Goal: Task Accomplishment & Management: Complete application form

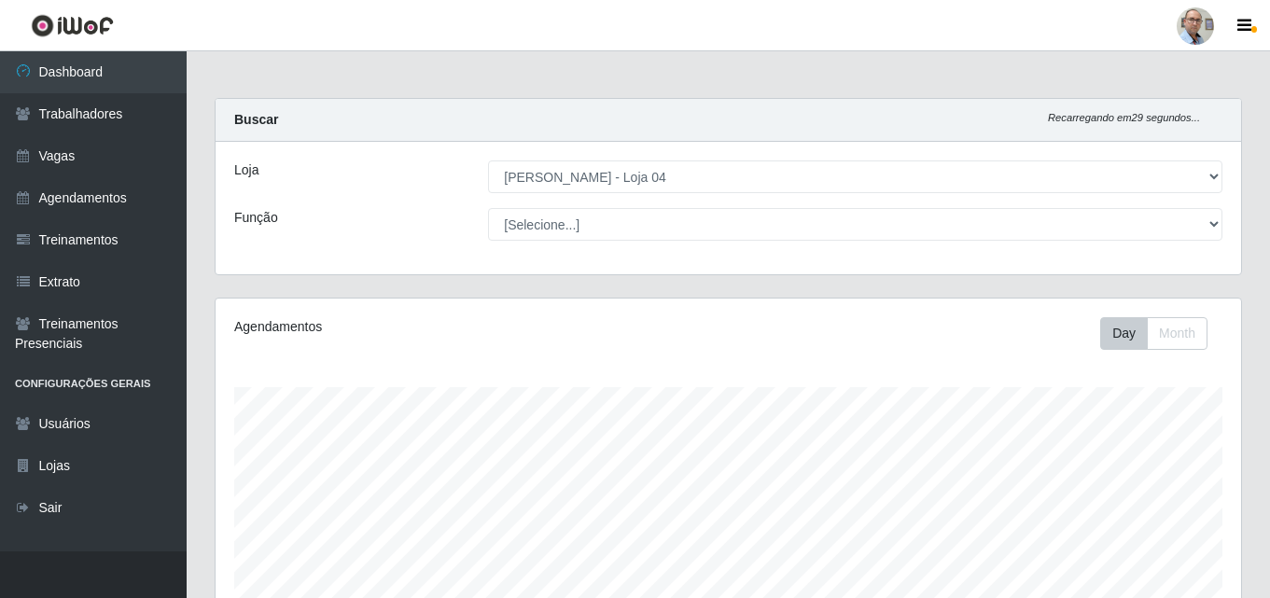
select select "251"
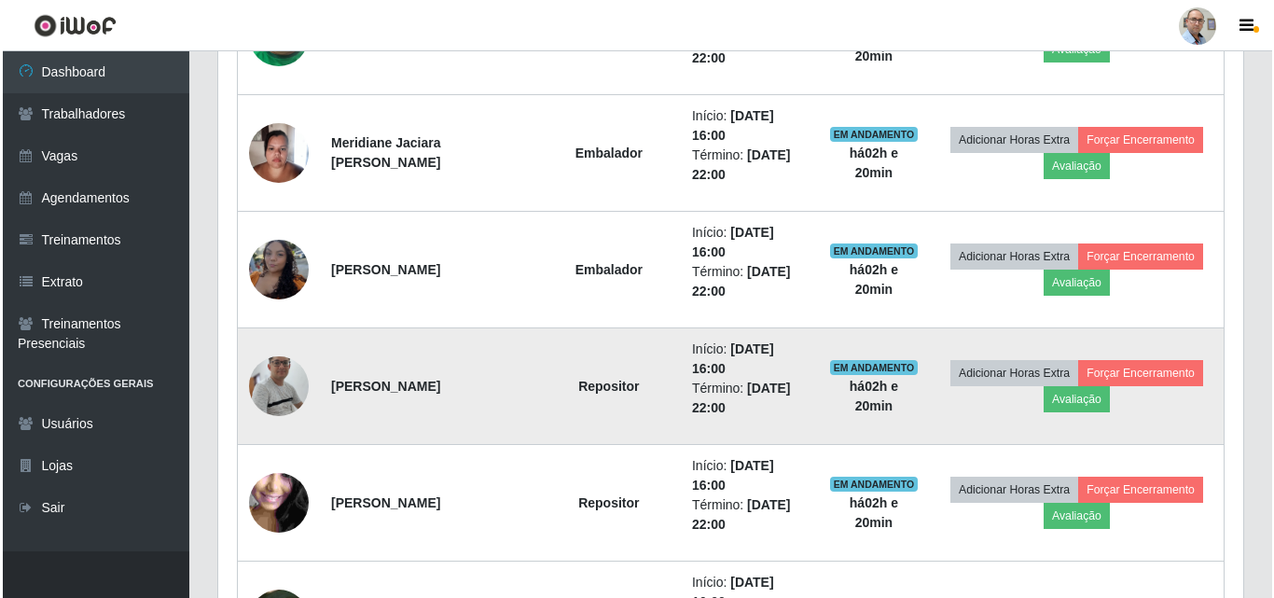
scroll to position [1399, 0]
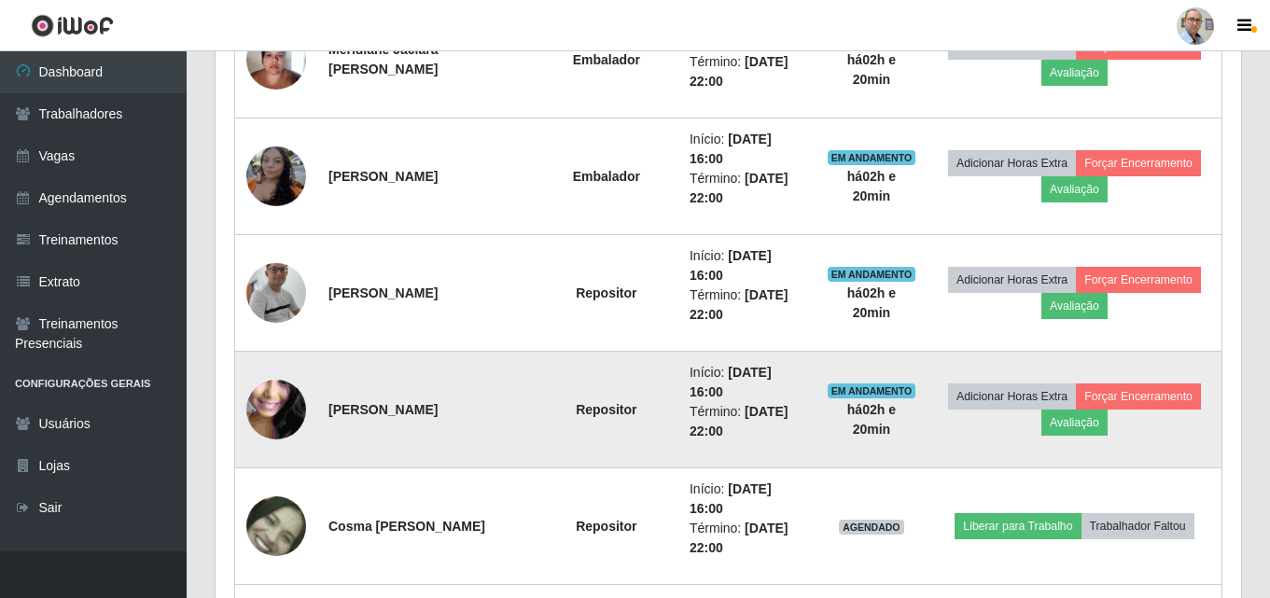
click at [263, 407] on img at bounding box center [276, 409] width 60 height 133
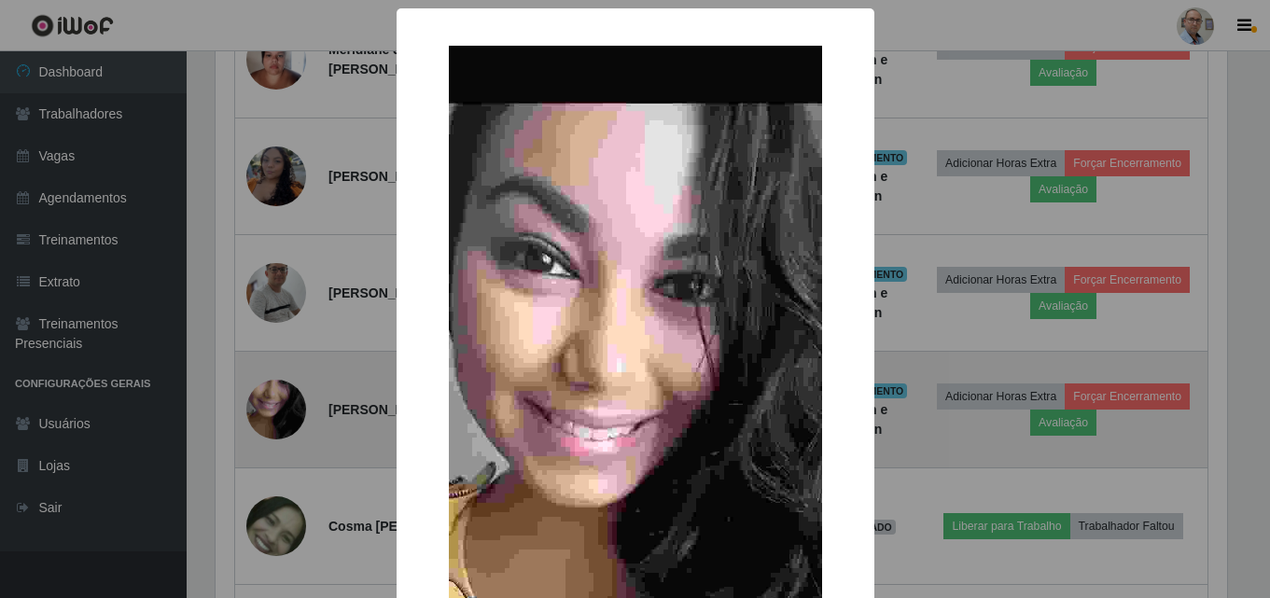
scroll to position [387, 1016]
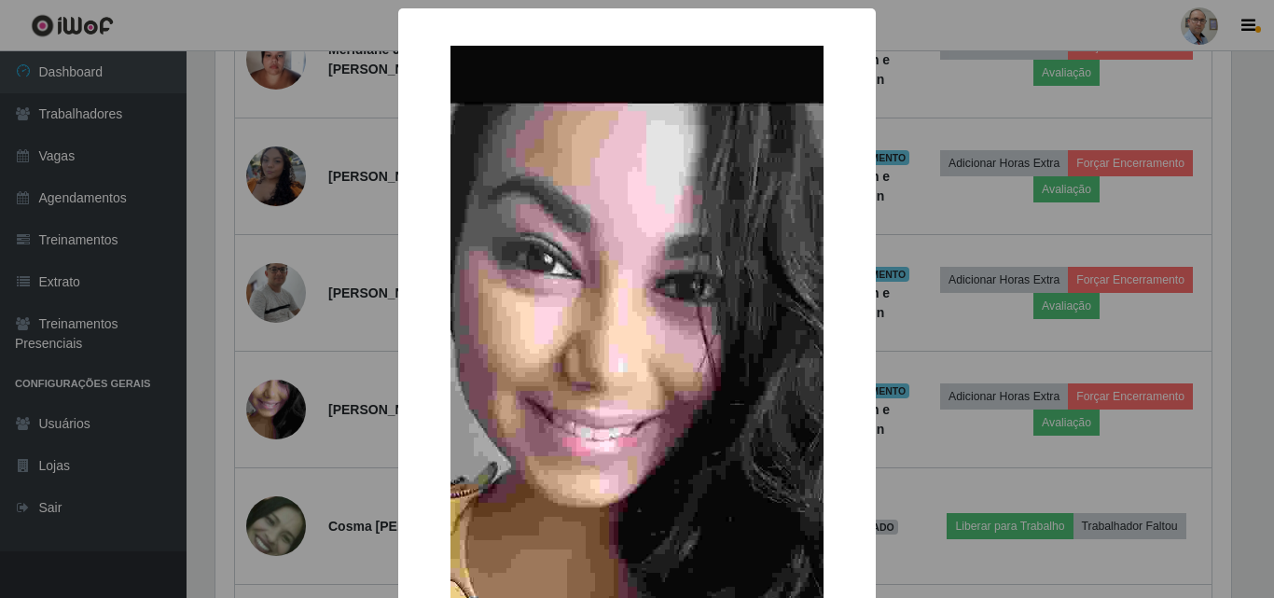
click at [303, 398] on div "× OK Cancel" at bounding box center [637, 299] width 1274 height 598
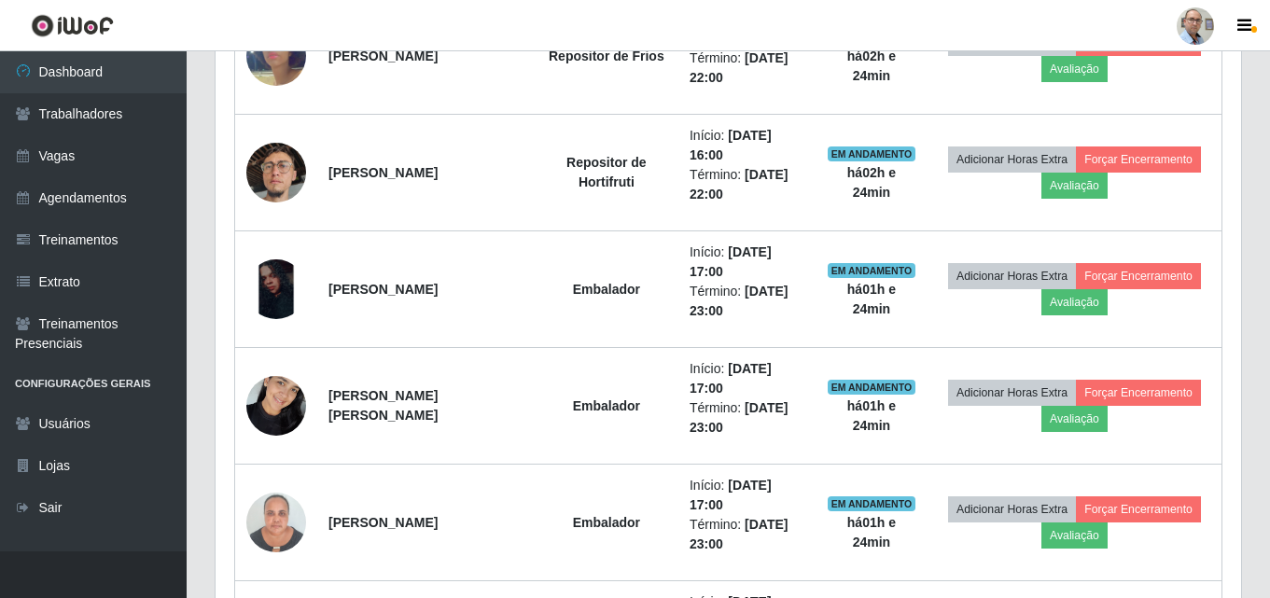
scroll to position [2426, 0]
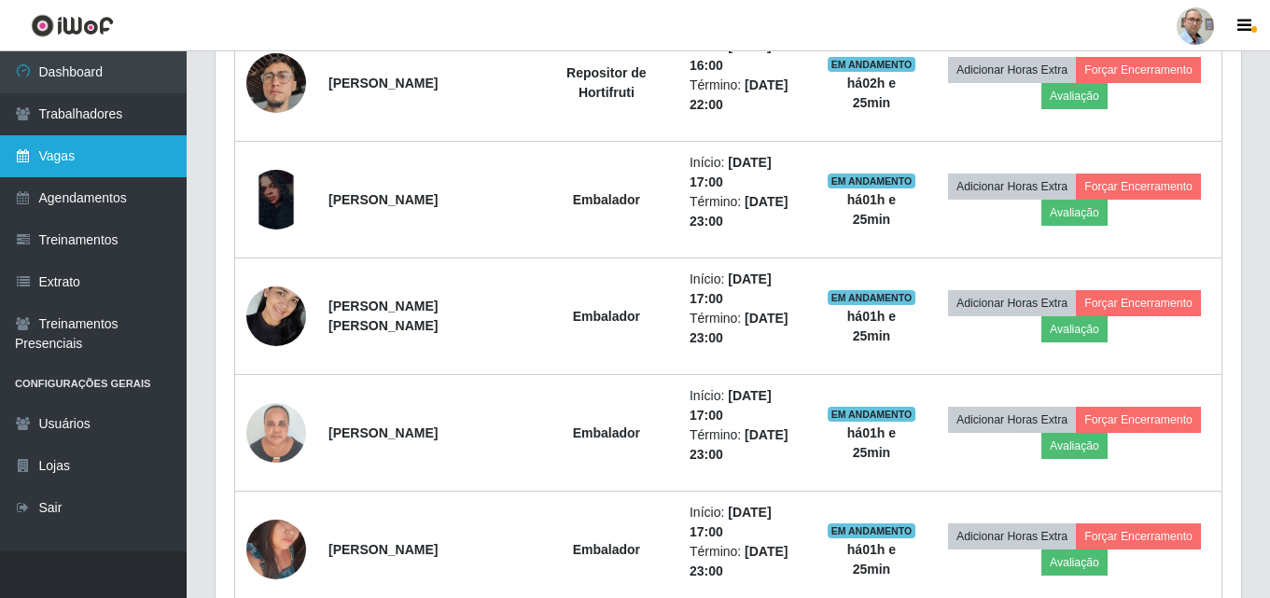
click at [65, 149] on link "Vagas" at bounding box center [93, 156] width 187 height 42
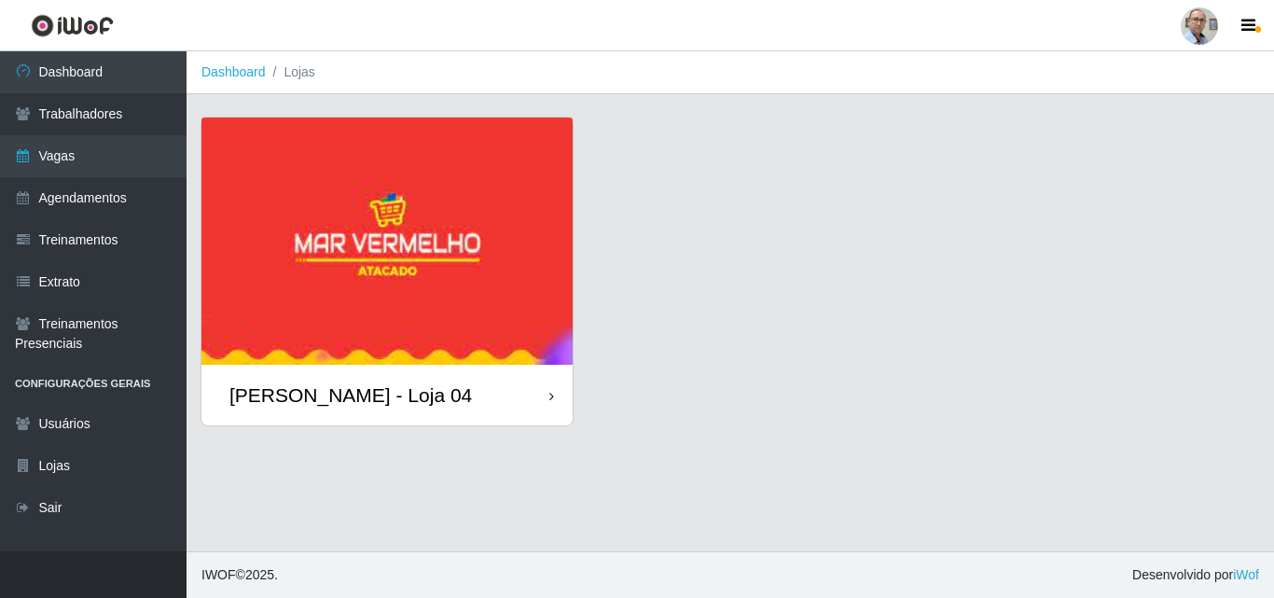
click at [307, 390] on div "[PERSON_NAME] - Loja 04" at bounding box center [351, 394] width 243 height 23
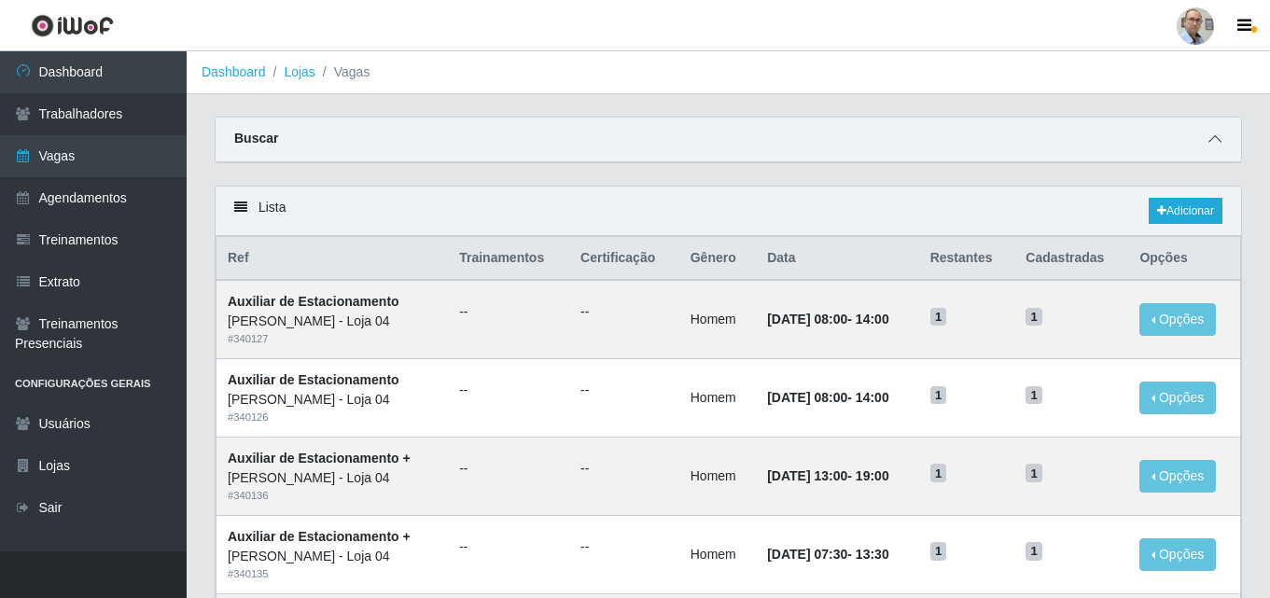
click at [1213, 137] on icon at bounding box center [1214, 138] width 13 height 13
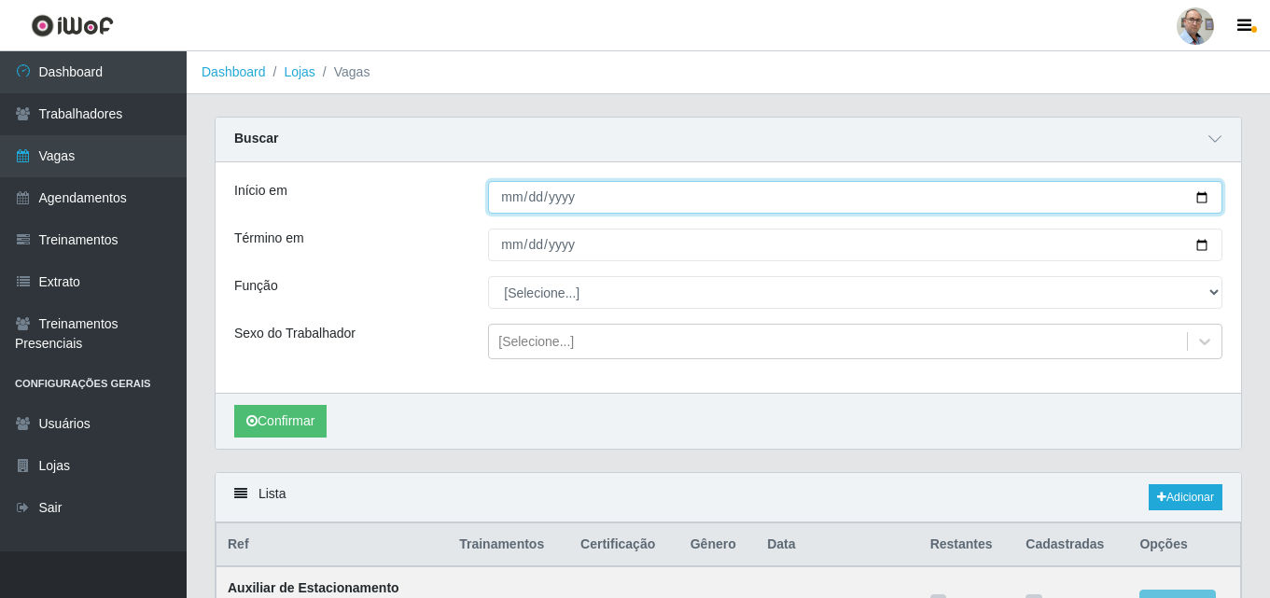
click at [1195, 190] on input "Início em" at bounding box center [855, 197] width 734 height 33
click at [1199, 190] on input "Início em" at bounding box center [855, 197] width 734 height 33
type input "[DATE]"
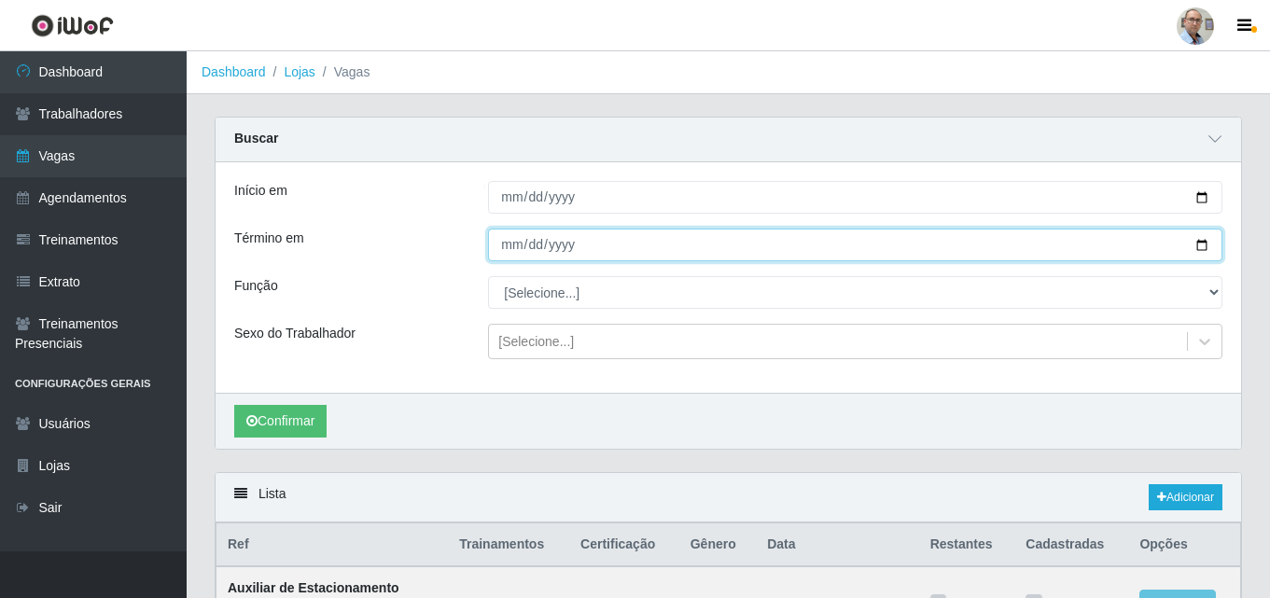
click at [565, 240] on input "Término em" at bounding box center [855, 245] width 734 height 33
click at [1202, 243] on input "Término em" at bounding box center [855, 245] width 734 height 33
type input "[DATE]"
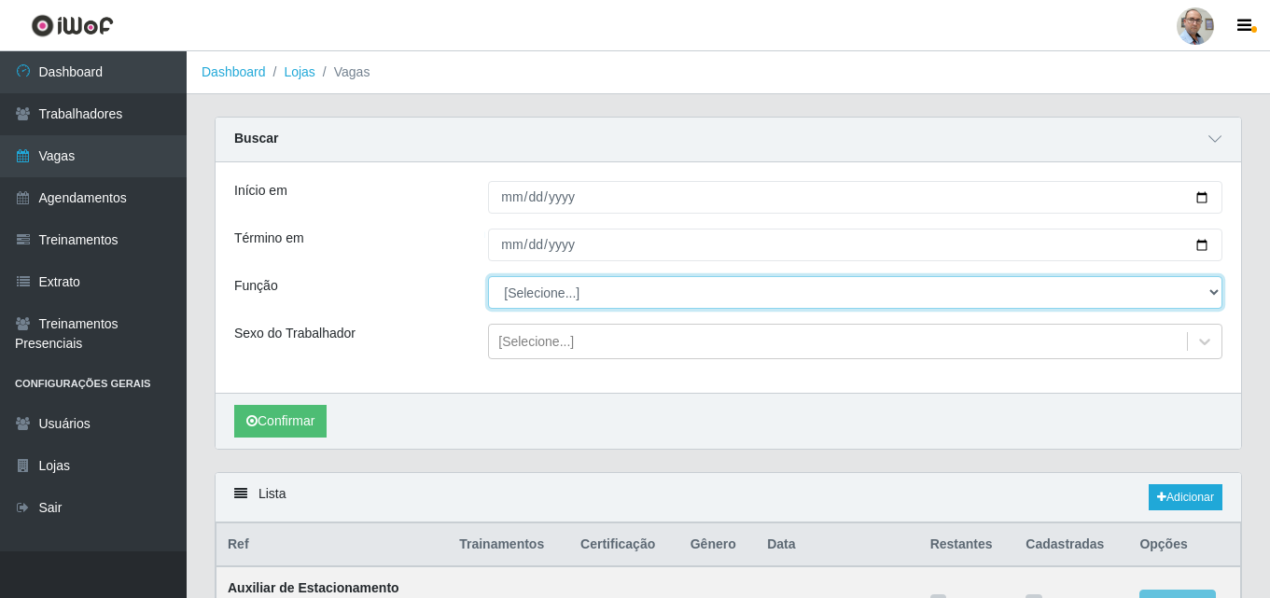
click at [564, 298] on select "[Selecione...] ASG ASG + ASG ++ Auxiliar de Depósito Auxiliar de Depósito + Aux…" at bounding box center [855, 292] width 734 height 33
click at [488, 277] on select "[Selecione...] ASG ASG + ASG ++ Auxiliar de Depósito Auxiliar de Depósito + Aux…" at bounding box center [855, 292] width 734 height 33
click at [557, 295] on select "[Selecione...] ASG ASG + ASG ++ Auxiliar de Depósito Auxiliar de Depósito + Aux…" at bounding box center [855, 292] width 734 height 33
select select "112"
click at [488, 277] on select "[Selecione...] ASG ASG + ASG ++ Auxiliar de Depósito Auxiliar de Depósito + Aux…" at bounding box center [855, 292] width 734 height 33
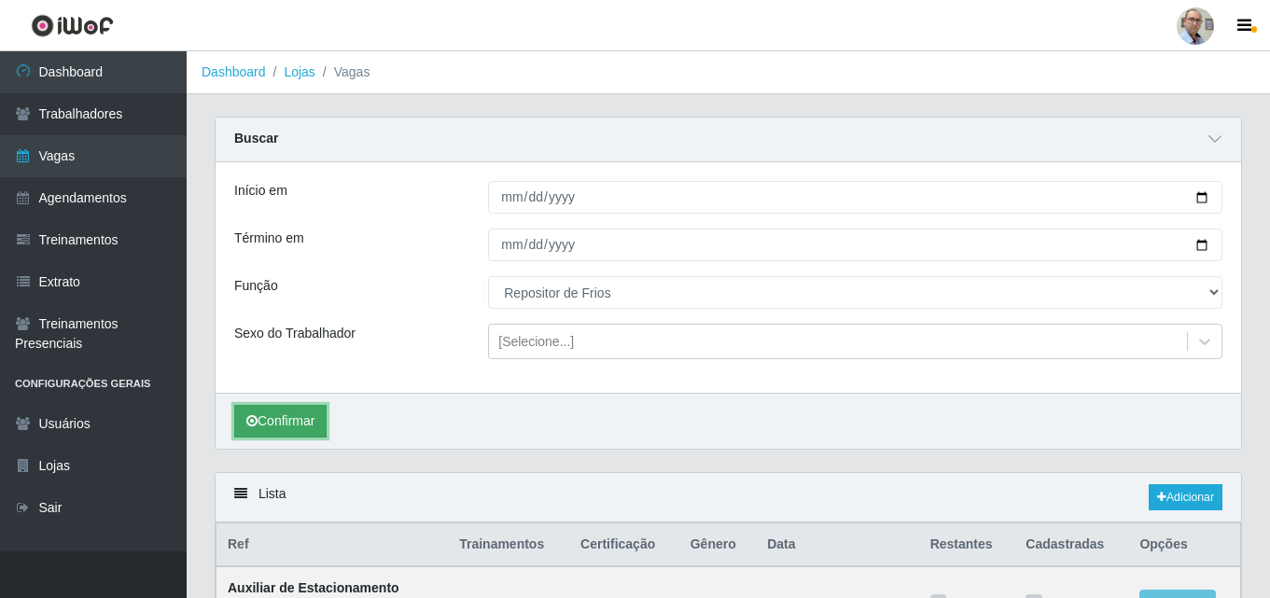
click at [287, 424] on button "Confirmar" at bounding box center [280, 421] width 92 height 33
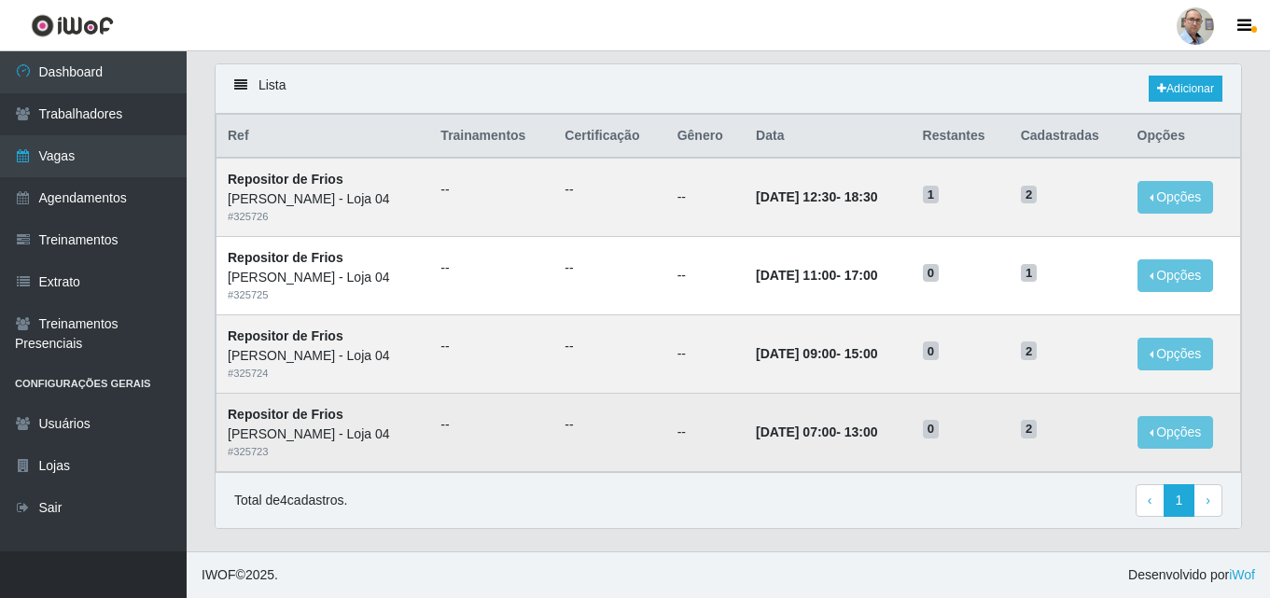
scroll to position [316, 0]
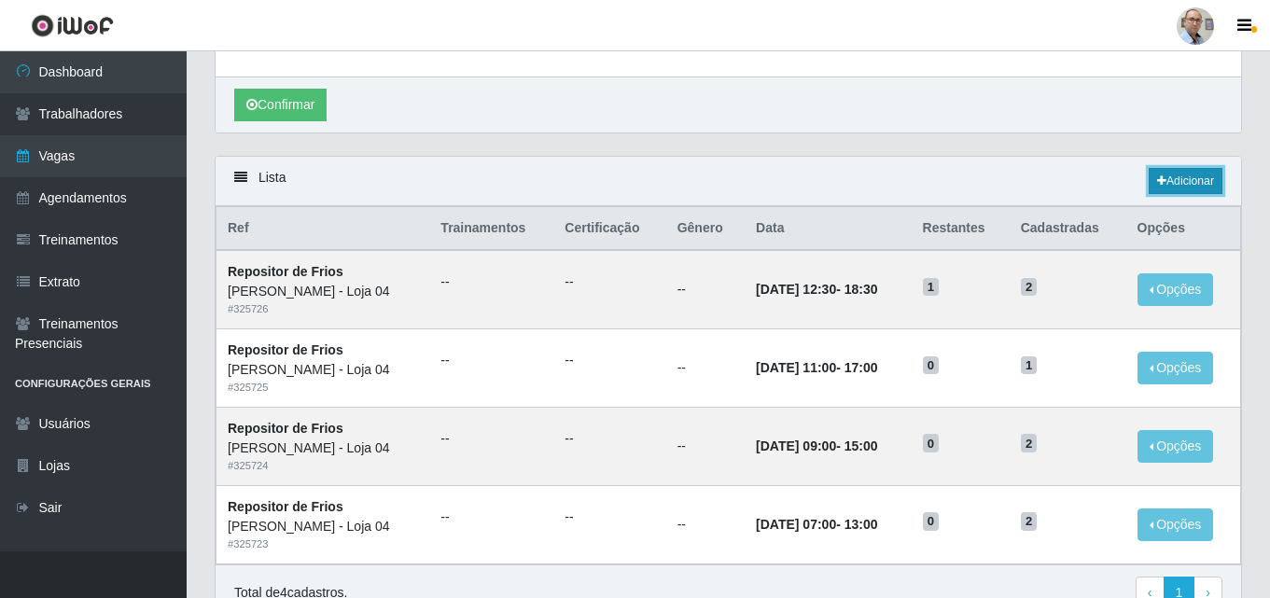
click at [1195, 178] on link "Adicionar" at bounding box center [1186, 181] width 74 height 26
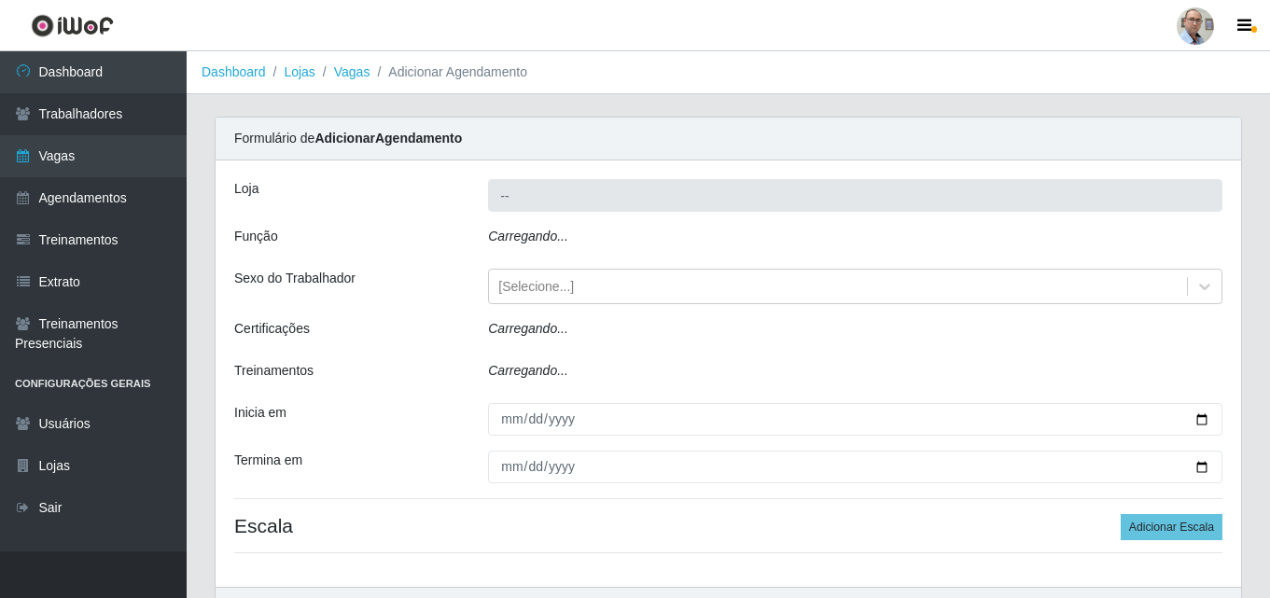
type input "[PERSON_NAME] - Loja 04"
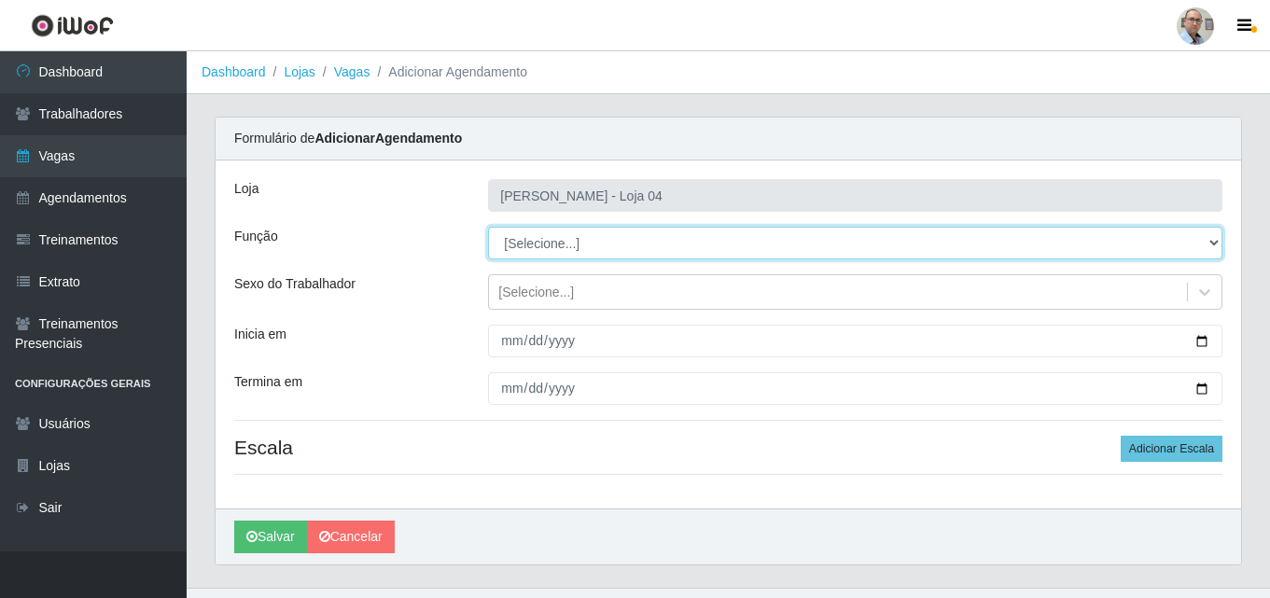
click at [564, 237] on select "[Selecione...] ASG ASG + ASG ++ Auxiliar de Depósito Auxiliar de Depósito + Aux…" at bounding box center [855, 243] width 734 height 33
select select "112"
click at [488, 227] on select "[Selecione...] ASG ASG + ASG ++ Auxiliar de Depósito Auxiliar de Depósito + Aux…" at bounding box center [855, 243] width 734 height 33
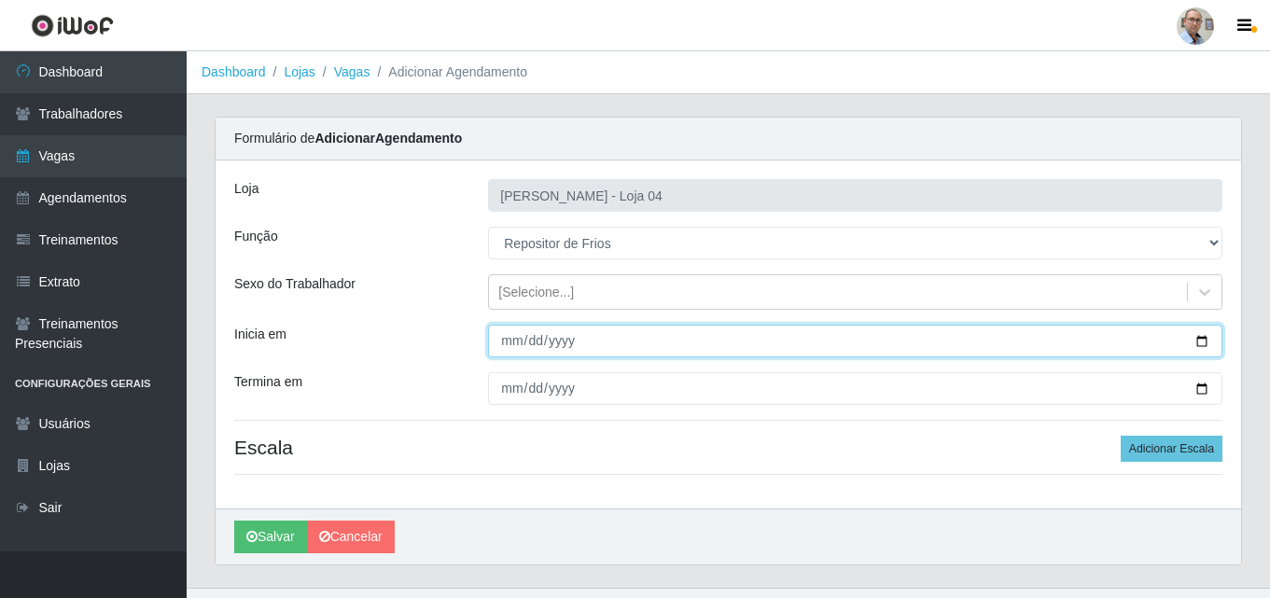
click at [1203, 348] on input "Inicia em" at bounding box center [855, 341] width 734 height 33
type input "[DATE]"
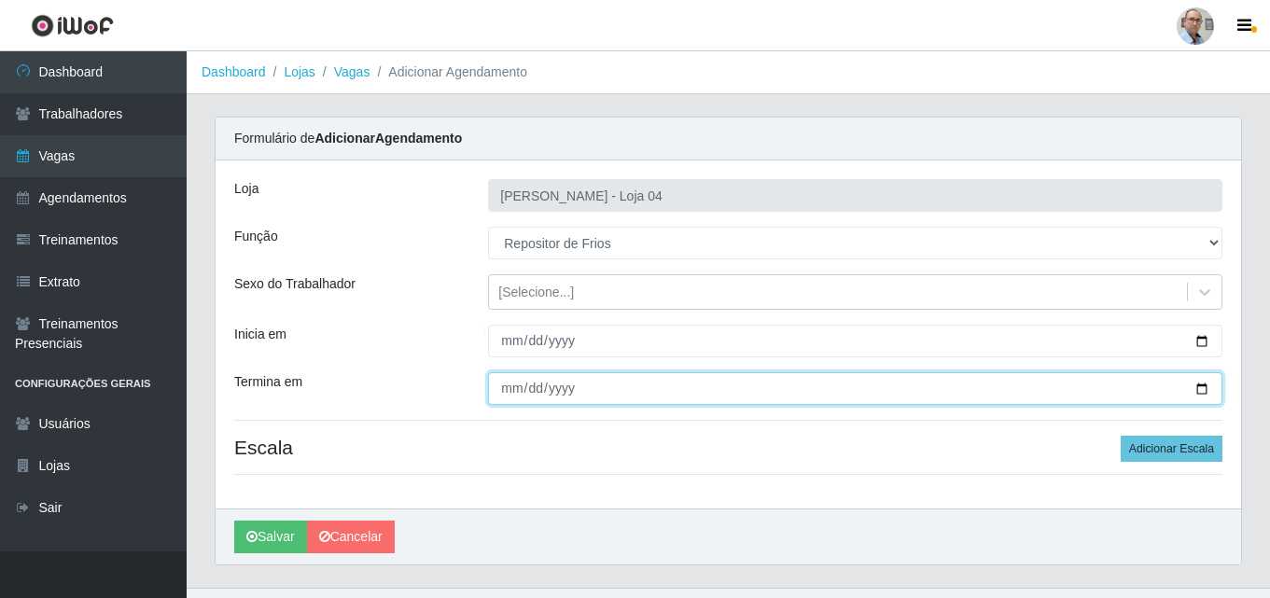
click at [1197, 387] on input "Termina em" at bounding box center [855, 388] width 734 height 33
type input "[DATE]"
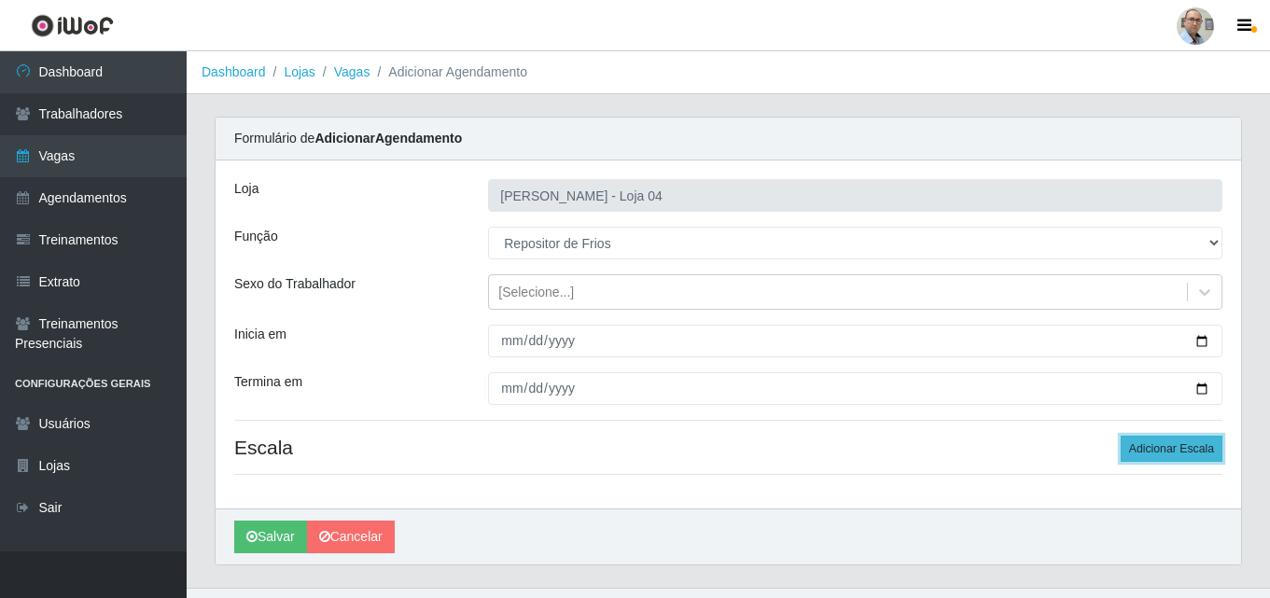
click at [1166, 444] on button "Adicionar Escala" at bounding box center [1172, 449] width 102 height 26
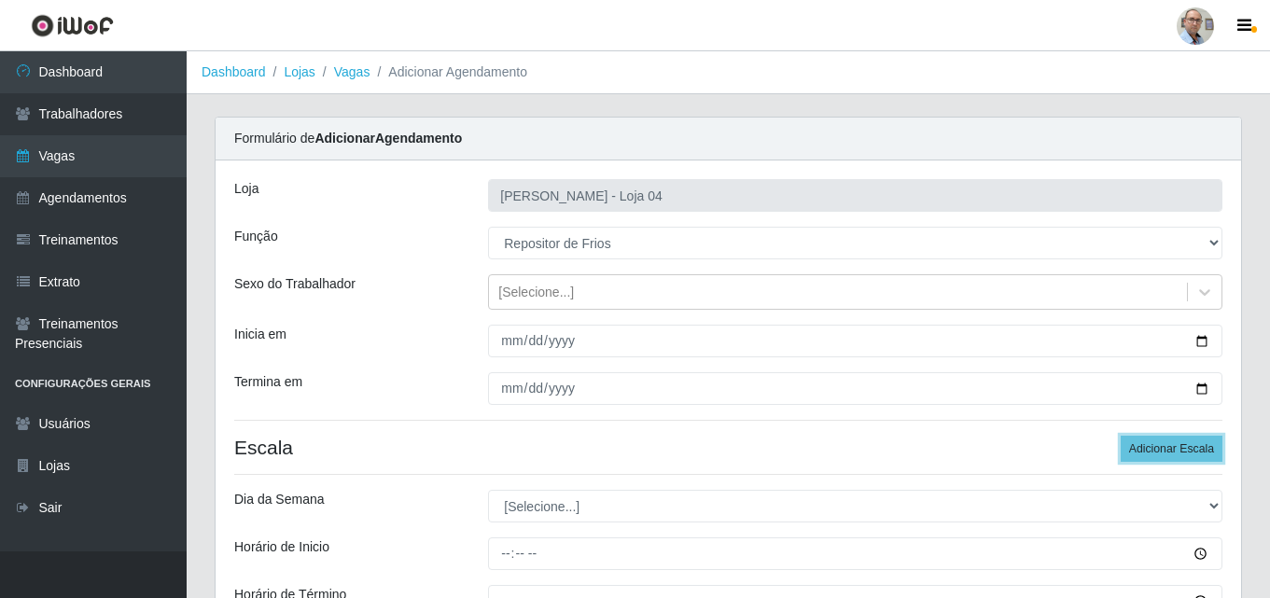
scroll to position [243, 0]
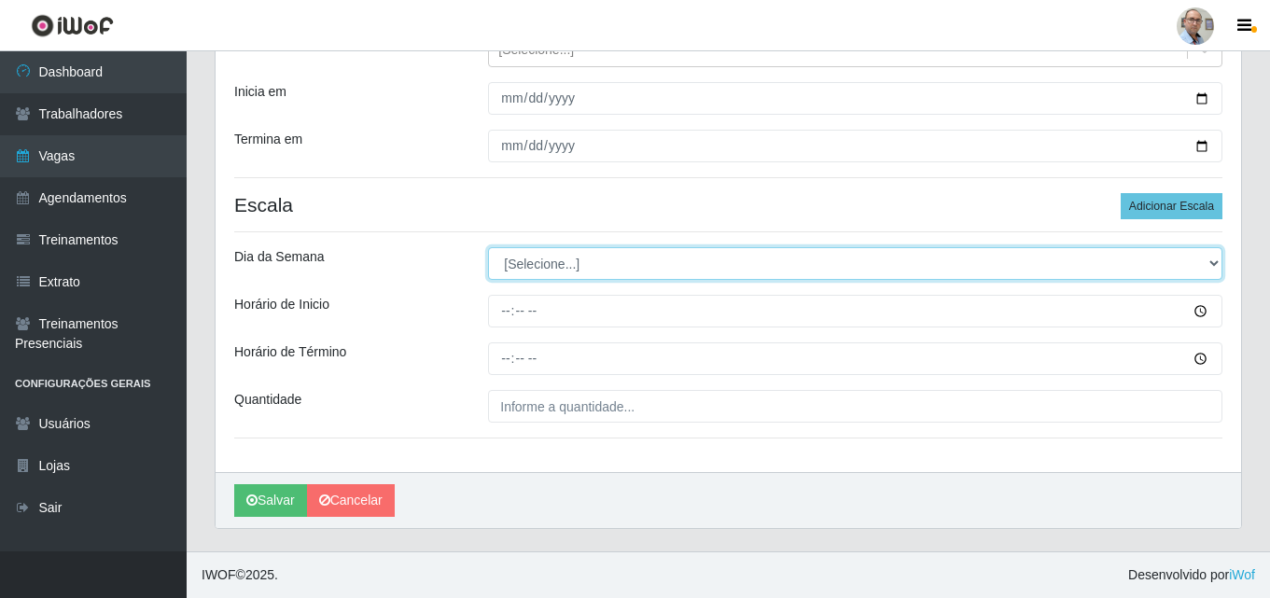
click at [524, 258] on select "[Selecione...] Segunda Terça Quarta Quinta Sexta Sábado Domingo" at bounding box center [855, 263] width 734 height 33
select select "0"
click at [488, 247] on select "[Selecione...] Segunda Terça Quarta Quinta Sexta Sábado Domingo" at bounding box center [855, 263] width 734 height 33
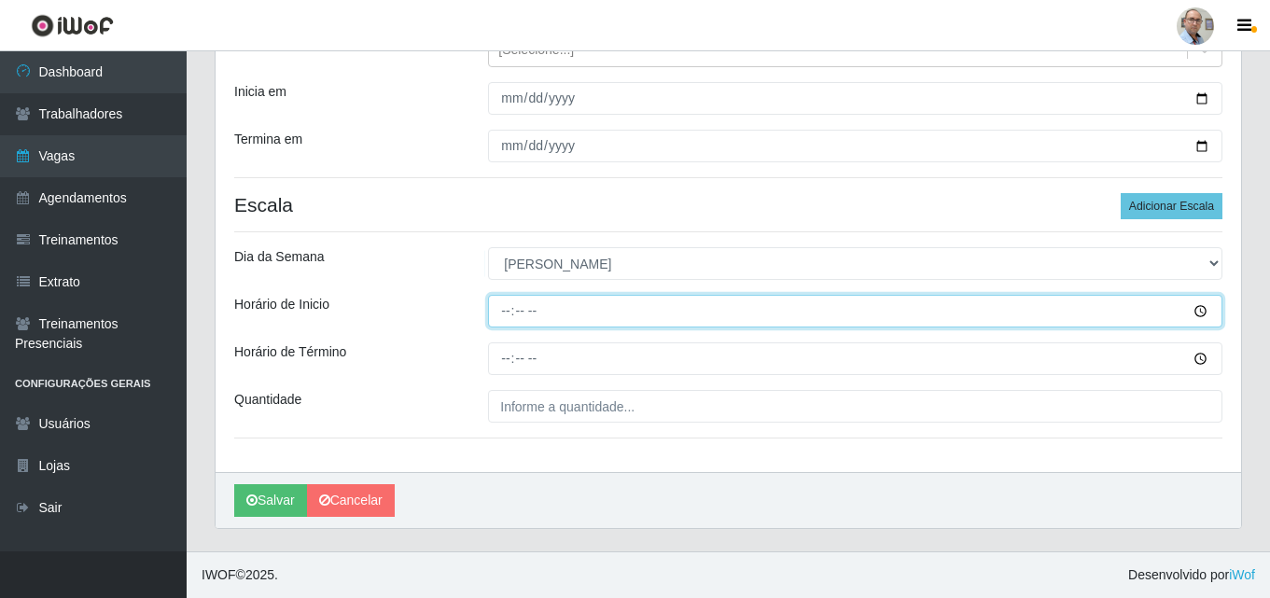
click at [500, 315] on input "Horário de Inicio" at bounding box center [855, 311] width 734 height 33
type input "12:30"
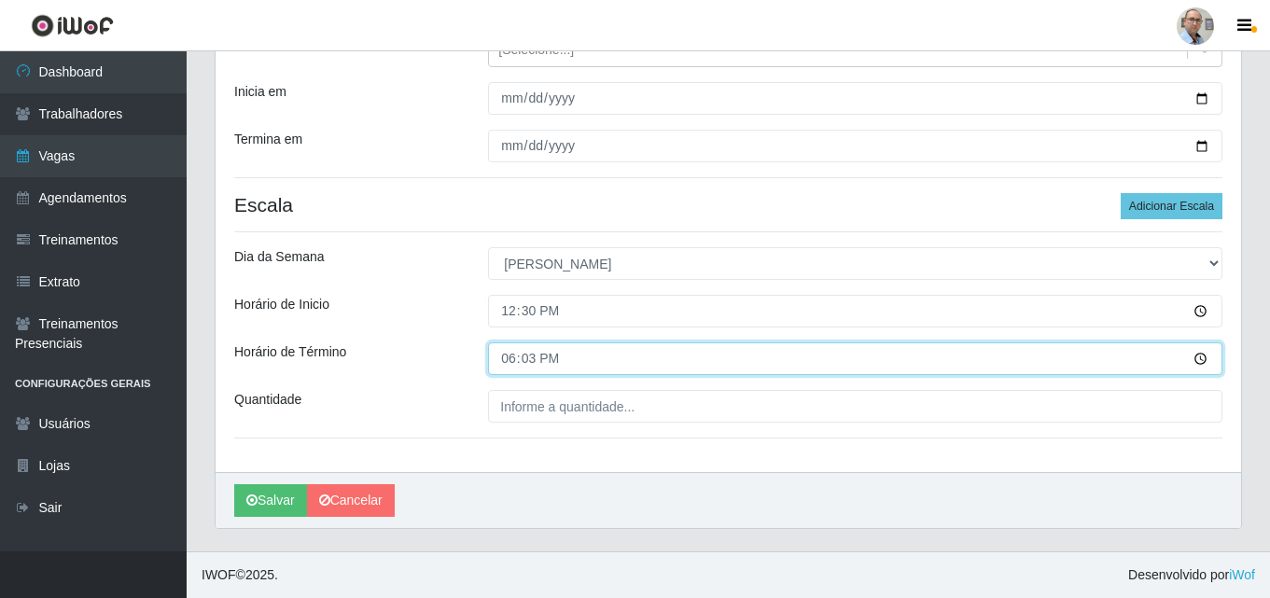
type input "18:30"
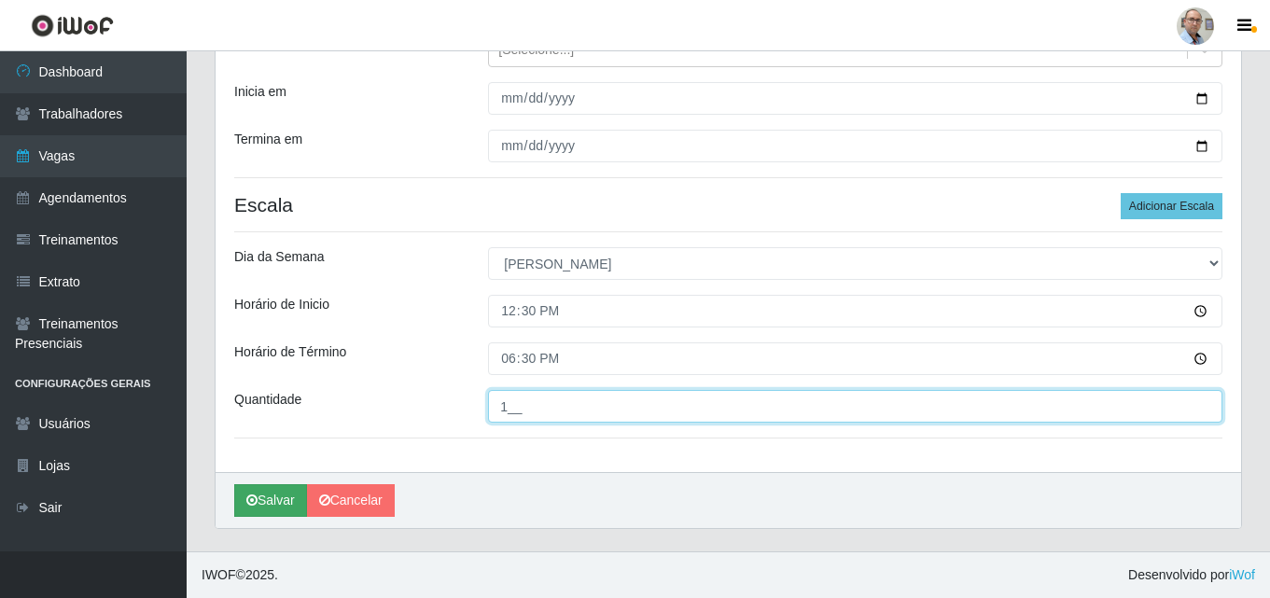
type input "1__"
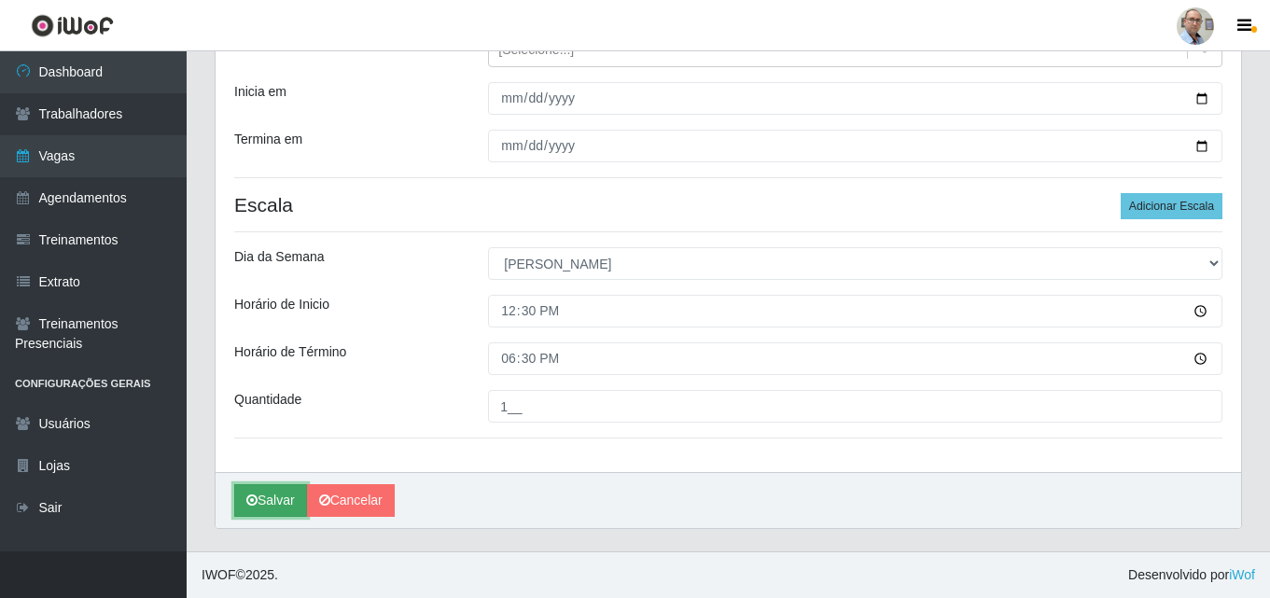
click at [256, 509] on button "Salvar" at bounding box center [270, 500] width 73 height 33
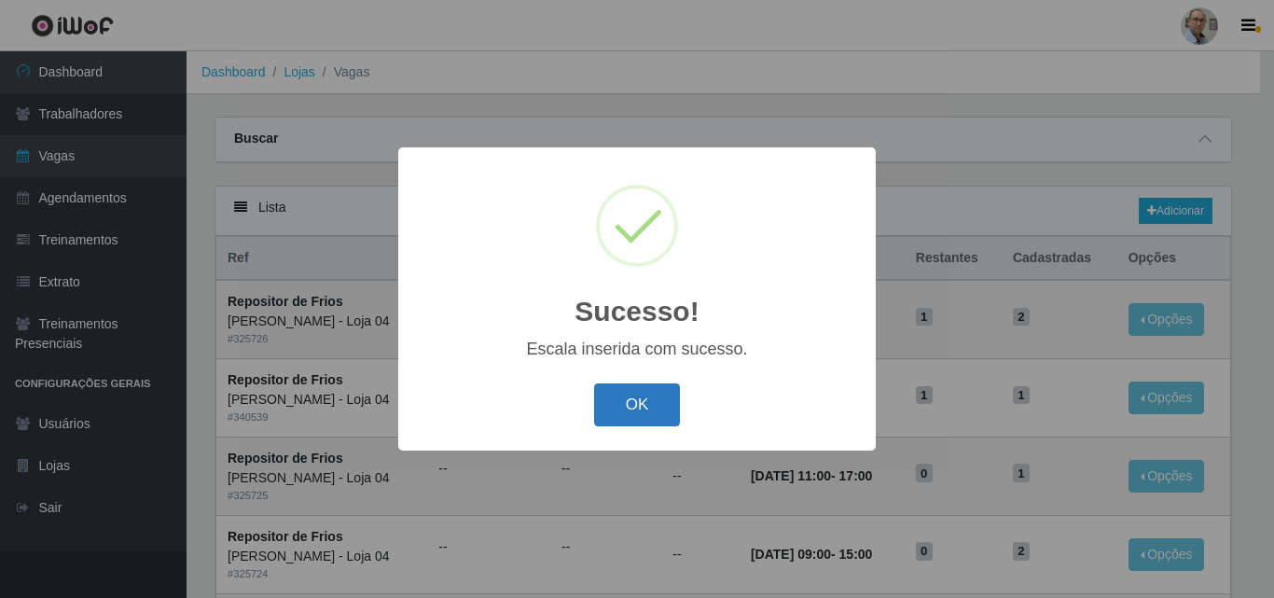
click at [654, 404] on button "OK" at bounding box center [637, 405] width 87 height 44
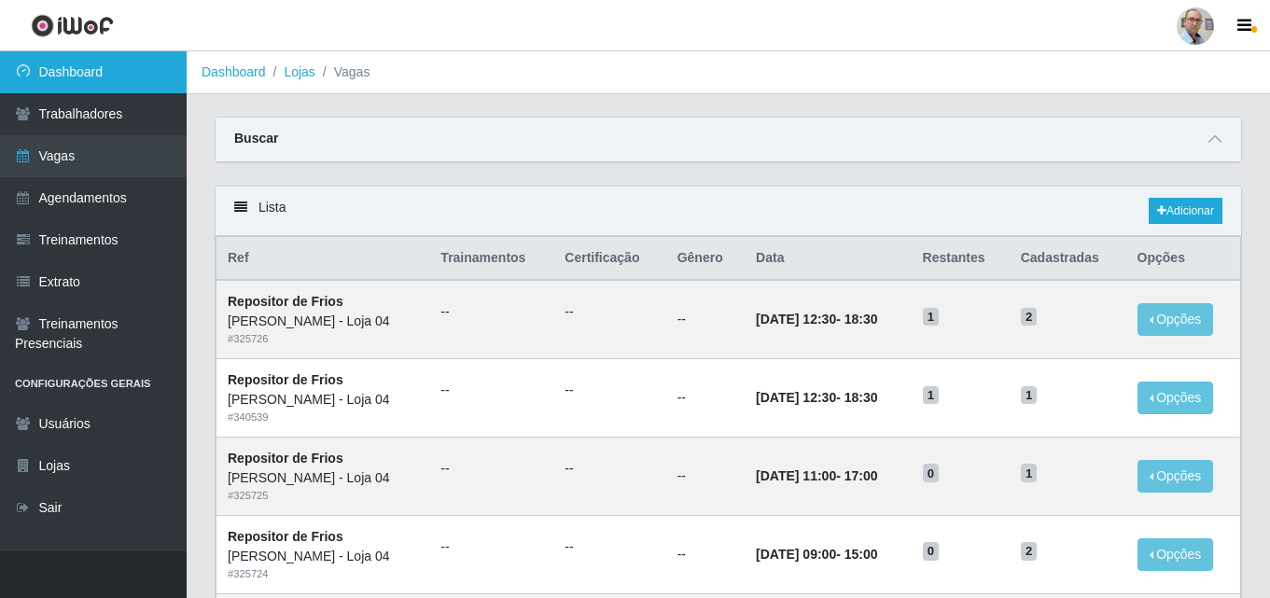
click at [56, 78] on link "Dashboard" at bounding box center [93, 72] width 187 height 42
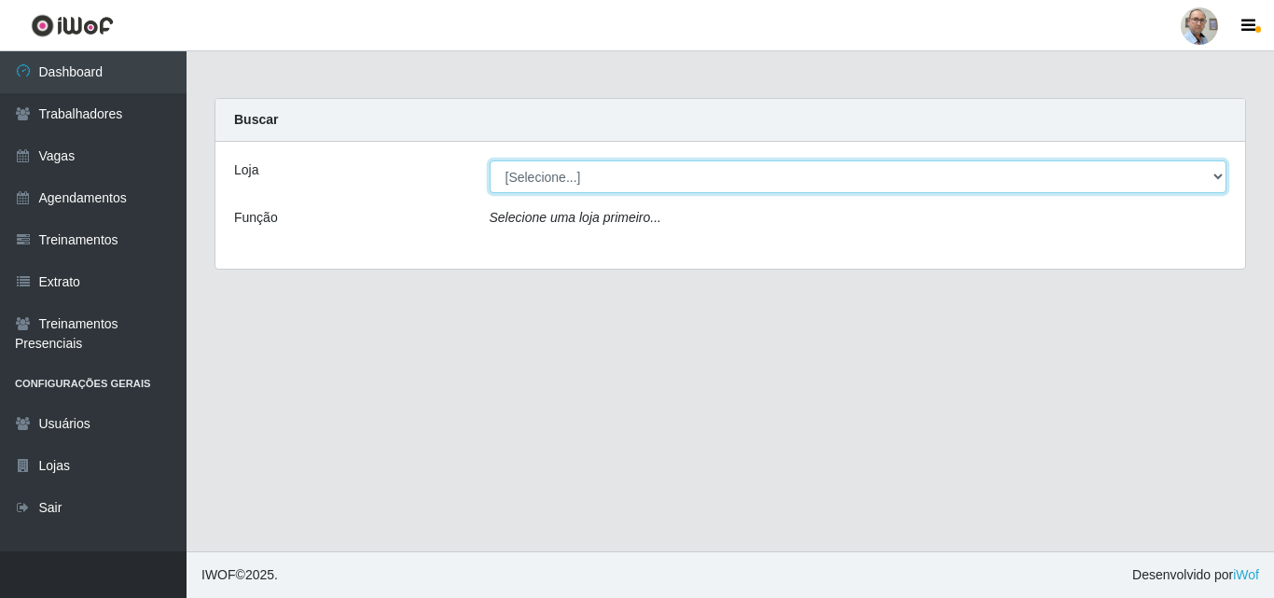
click at [574, 182] on select "[Selecione...] Mar Vermelho - Loja 04" at bounding box center [859, 176] width 738 height 33
select select "251"
click at [490, 160] on select "[Selecione...] Mar Vermelho - Loja 04" at bounding box center [859, 176] width 738 height 33
